Goal: Task Accomplishment & Management: Use online tool/utility

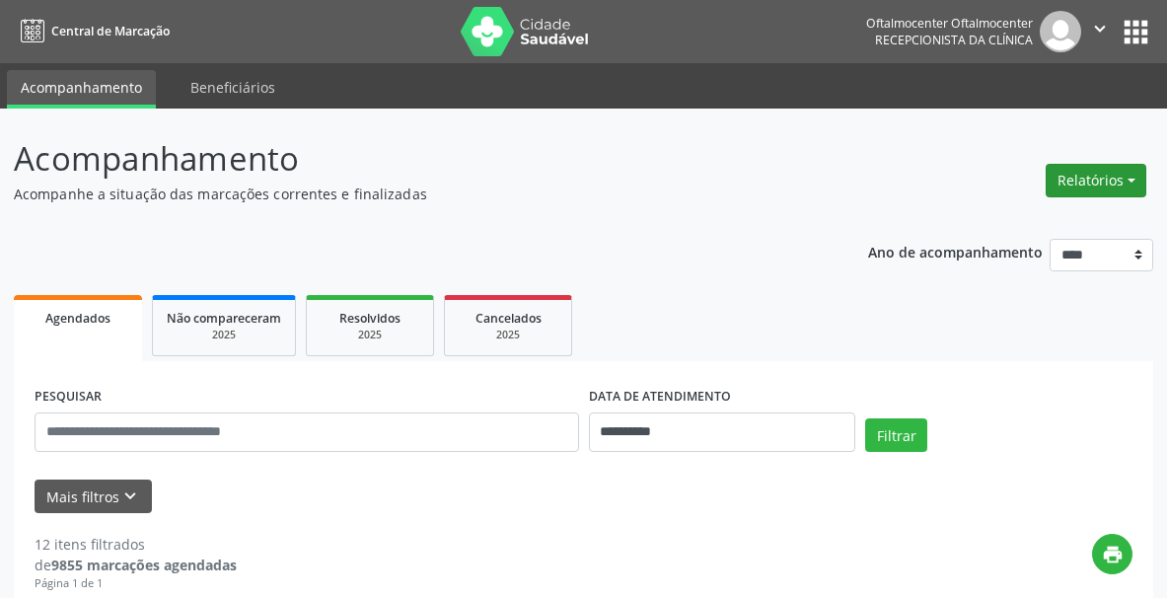
click at [1063, 180] on button "Relatórios" at bounding box center [1095, 181] width 101 height 34
click at [986, 229] on link "Agendamentos" at bounding box center [1041, 223] width 212 height 28
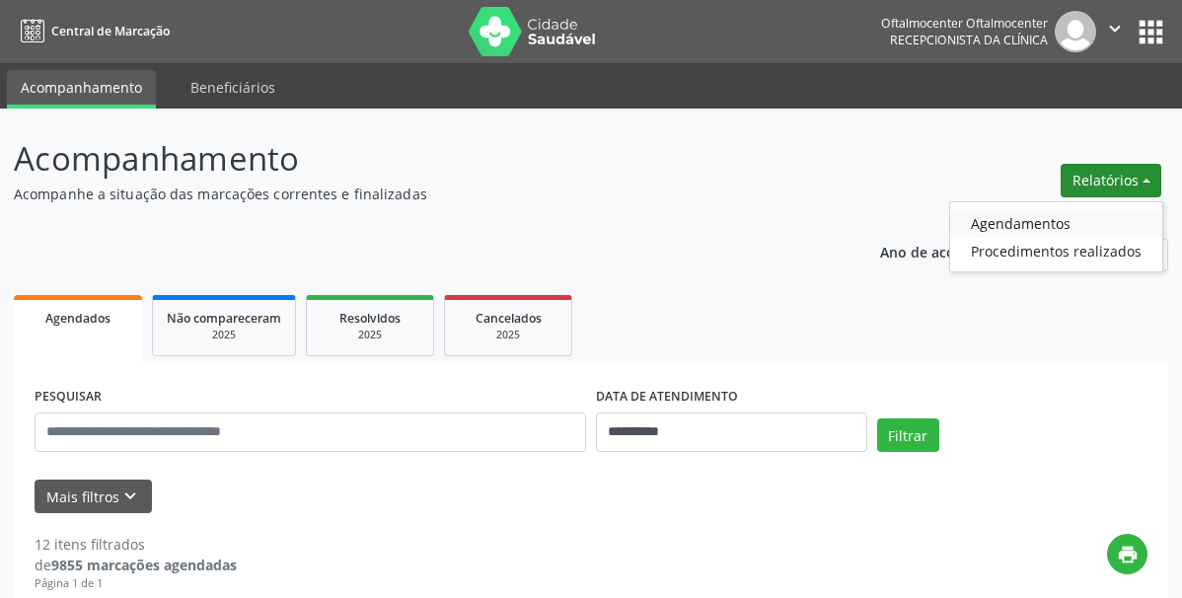
select select "*"
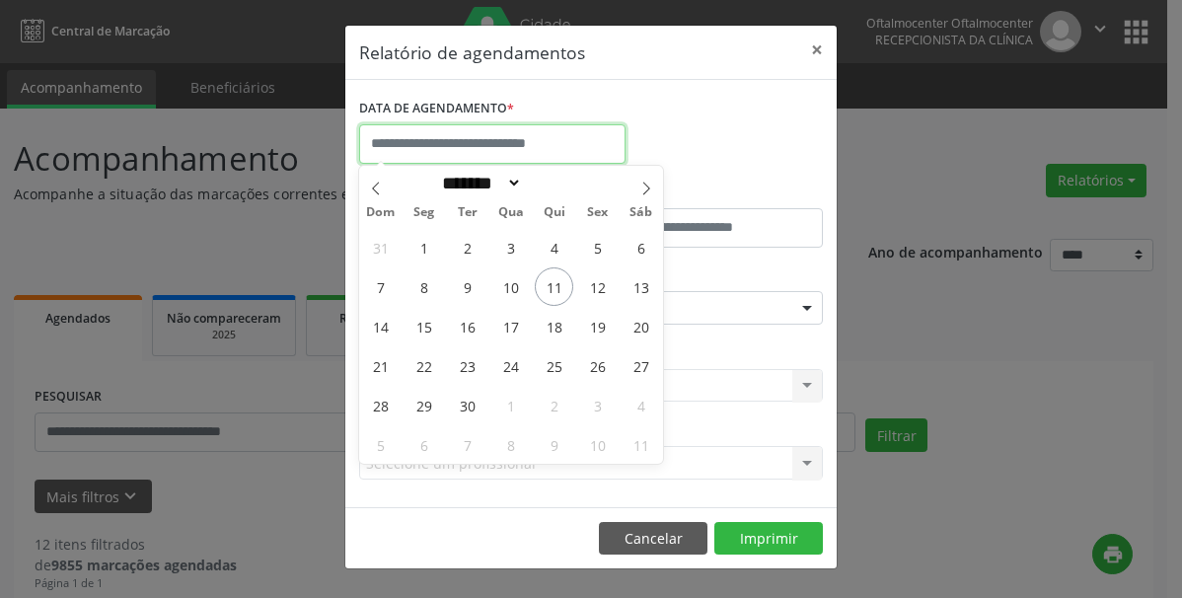
click at [474, 151] on input "text" at bounding box center [492, 143] width 266 height 39
click at [514, 325] on span "17" at bounding box center [510, 326] width 38 height 38
type input "**********"
click at [514, 325] on span "17" at bounding box center [510, 326] width 38 height 38
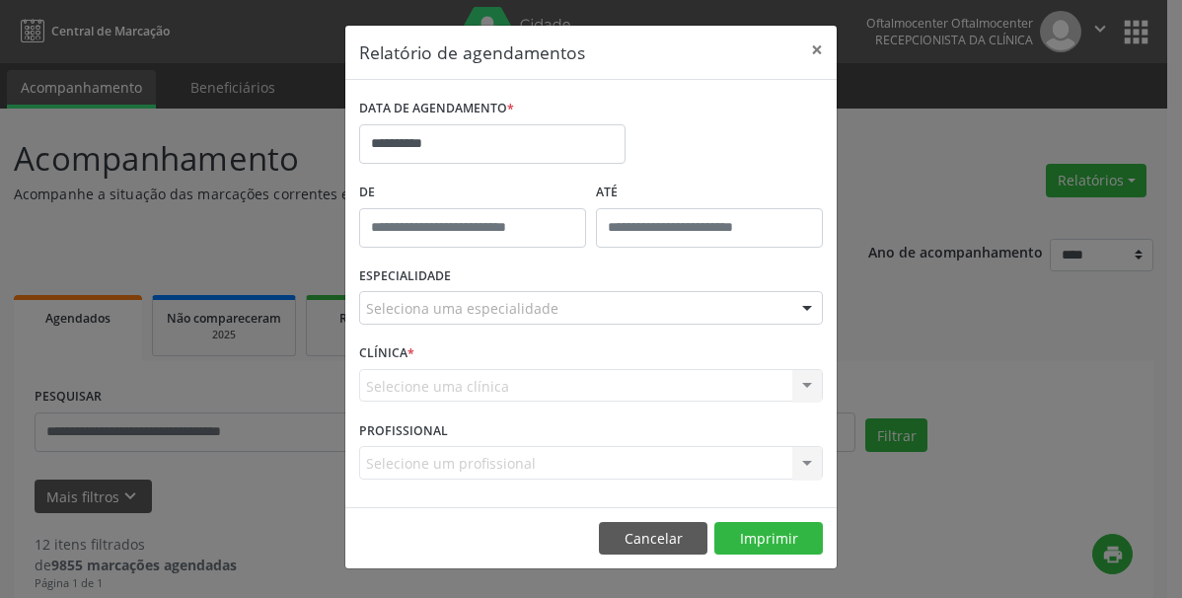
click at [514, 325] on div "ESPECIALIDADE Seleciona uma especialidade Todas as especialidades Alergologia A…" at bounding box center [590, 299] width 473 height 77
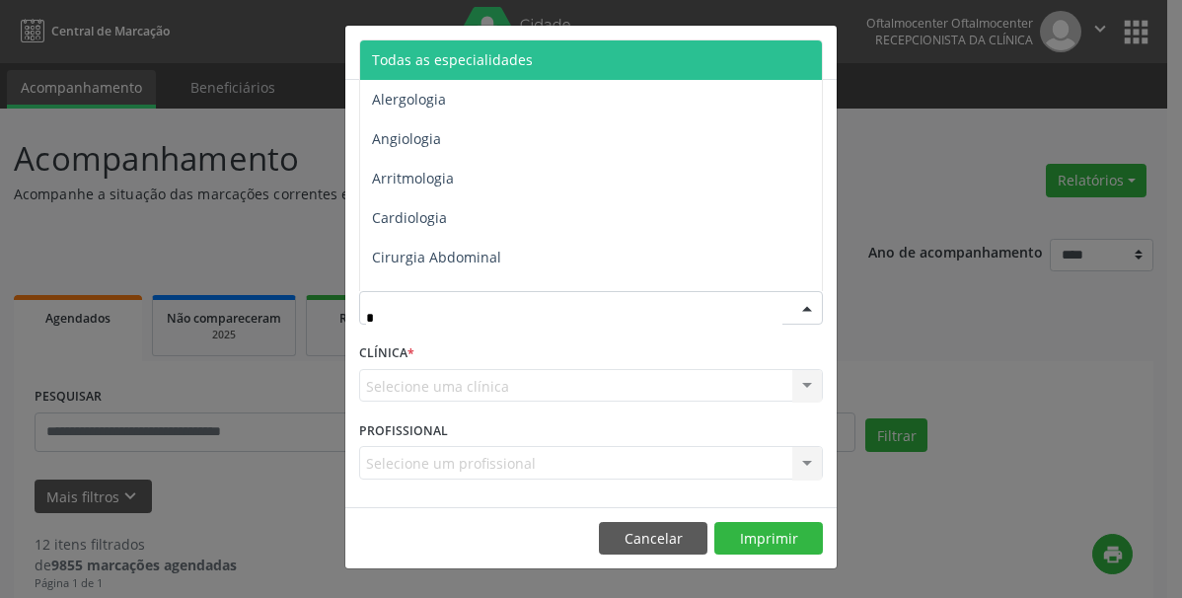
type input "**"
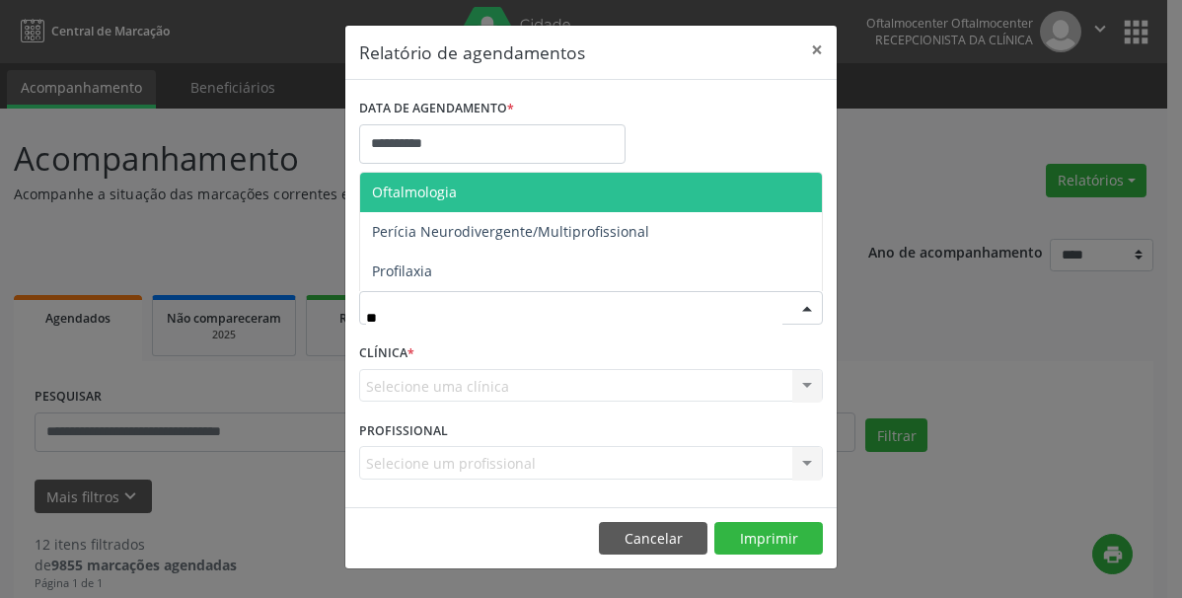
click at [437, 204] on span "Oftalmologia" at bounding box center [591, 192] width 462 height 39
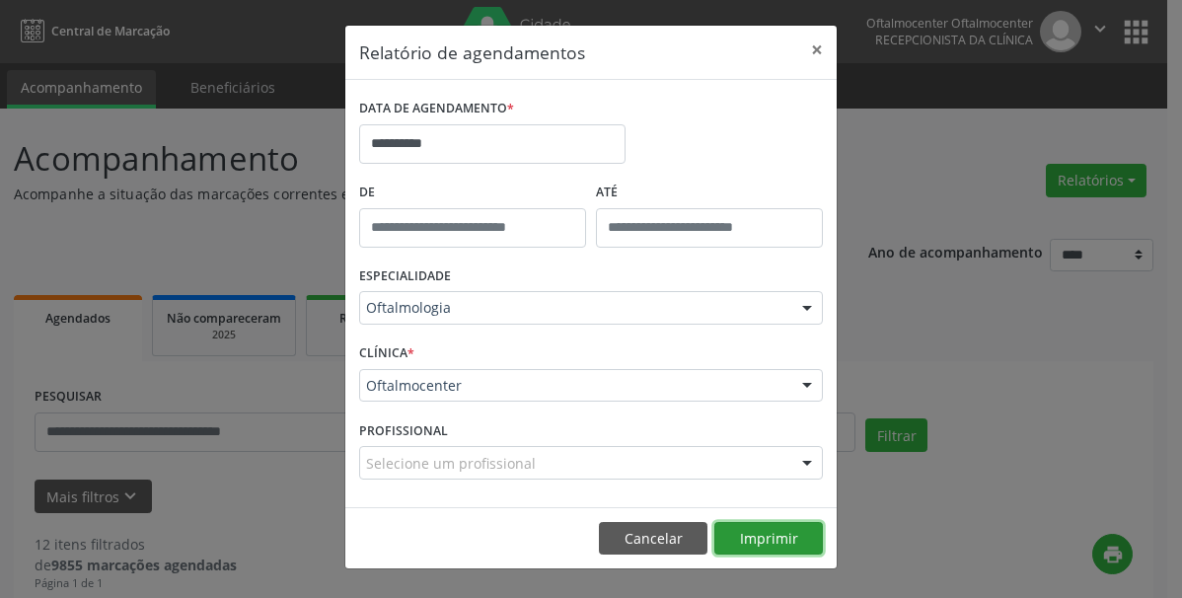
click at [757, 538] on button "Imprimir" at bounding box center [768, 539] width 108 height 34
